Goal: Find specific page/section: Find specific page/section

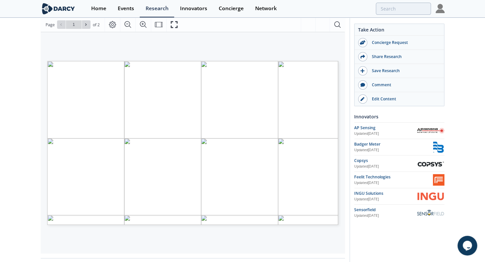
scroll to position [87, 0]
click at [387, 98] on div "Edit Content" at bounding box center [405, 99] width 74 height 6
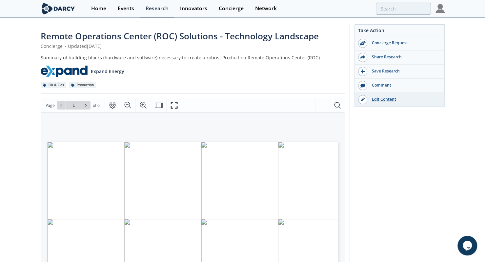
click at [382, 100] on div "Edit Content" at bounding box center [405, 100] width 74 height 6
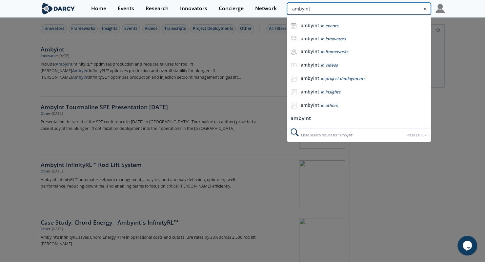
click at [381, 5] on input "ambyint" at bounding box center [359, 9] width 144 height 12
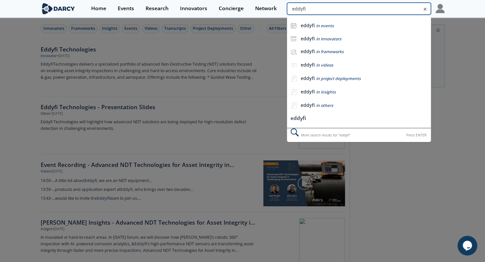
click at [390, 12] on input "eddyfi" at bounding box center [359, 9] width 144 height 12
type input "typingmind"
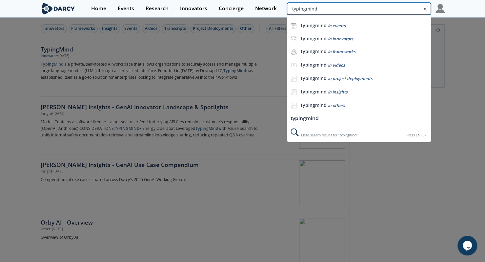
click at [403, 11] on input "typingmind" at bounding box center [359, 9] width 144 height 12
